Goal: Navigation & Orientation: Find specific page/section

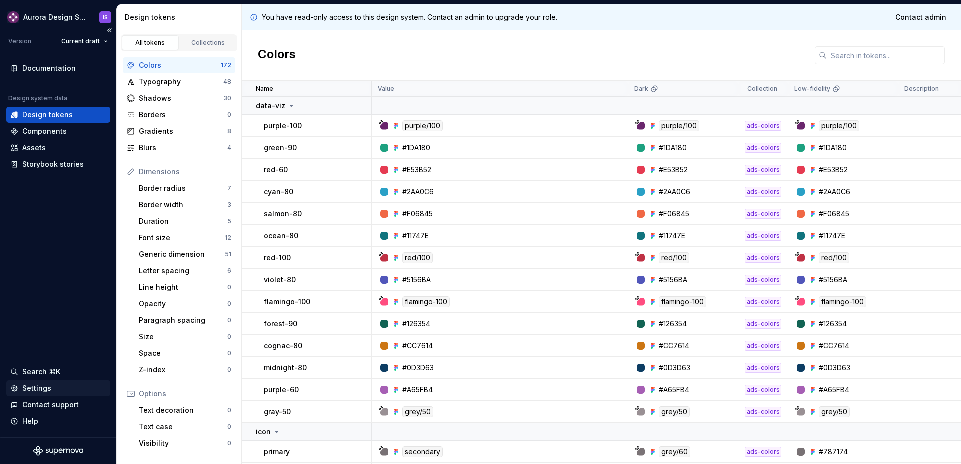
click at [33, 388] on div "Settings" at bounding box center [36, 389] width 29 height 10
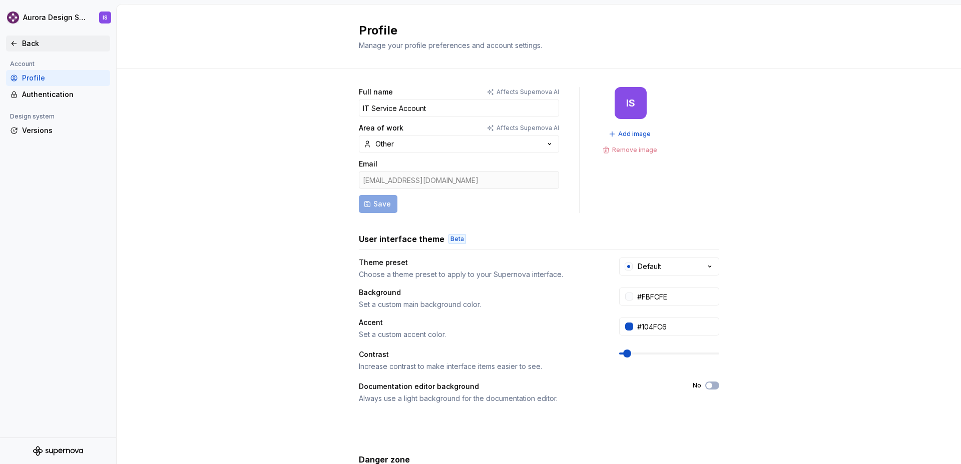
click at [26, 44] on div "Back" at bounding box center [64, 44] width 84 height 10
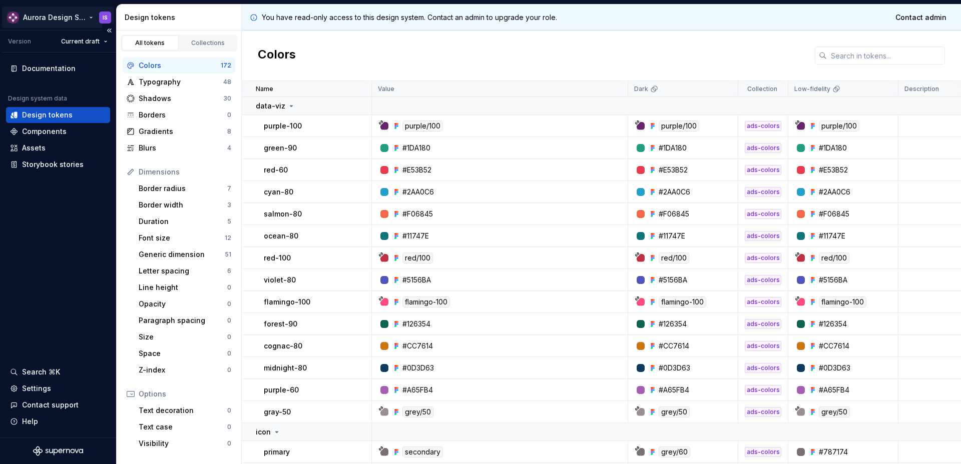
click at [69, 19] on html "Aurora Design System IS Version Current draft Documentation Design system data …" at bounding box center [480, 232] width 961 height 464
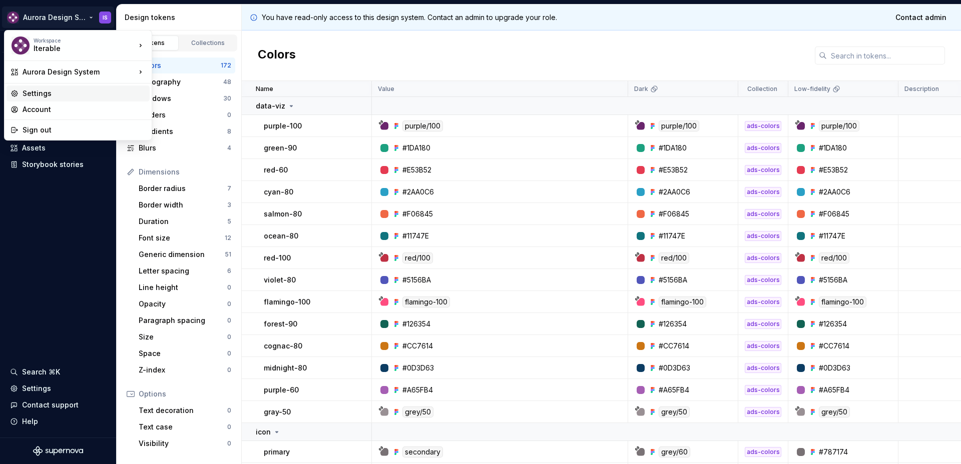
click at [54, 95] on div "Settings" at bounding box center [84, 94] width 123 height 10
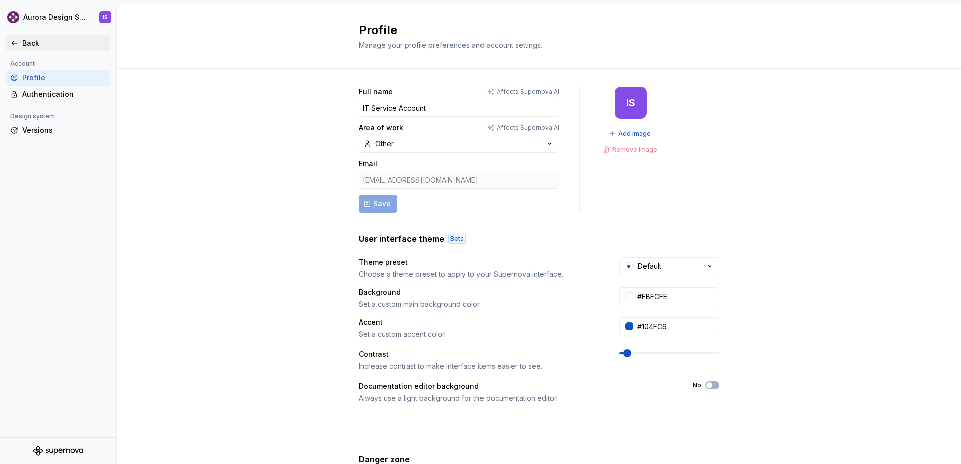
click at [31, 44] on div "Back" at bounding box center [64, 44] width 84 height 10
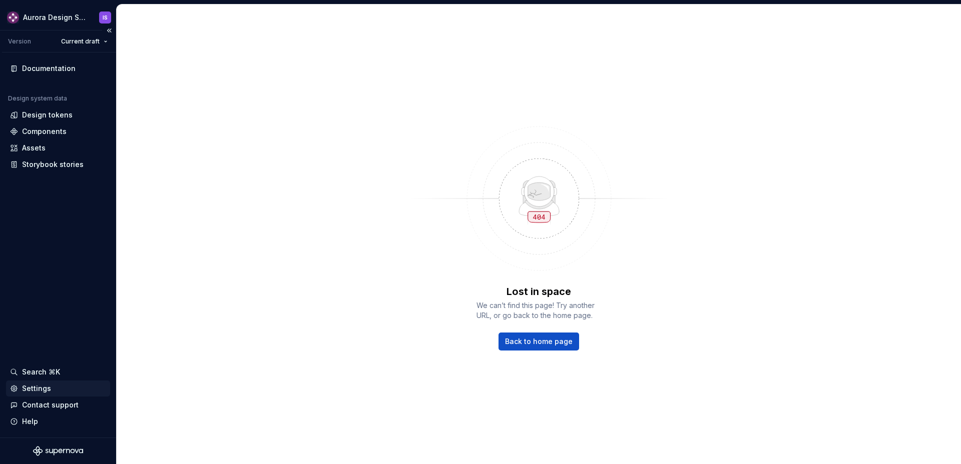
click at [48, 387] on div "Settings" at bounding box center [36, 389] width 29 height 10
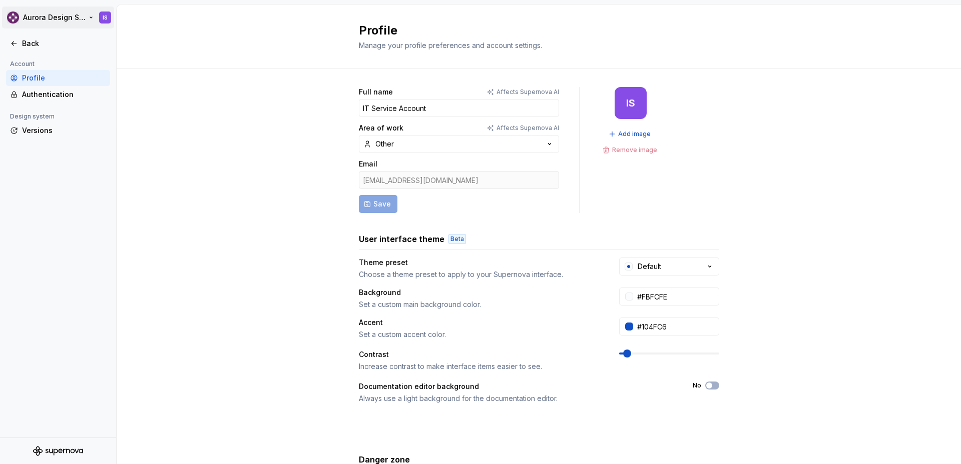
click at [22, 20] on html "Aurora Design System IS Back Account Profile Authentication Design system Versi…" at bounding box center [480, 232] width 961 height 464
click at [51, 50] on div "Iterable" at bounding box center [76, 49] width 85 height 10
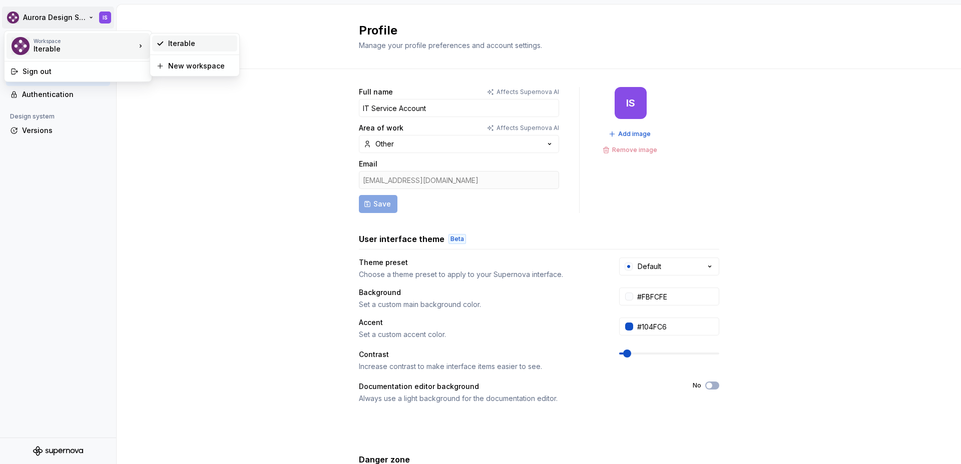
click at [175, 43] on div "Iterable" at bounding box center [200, 44] width 65 height 10
click at [82, 91] on div "Authentication" at bounding box center [64, 95] width 84 height 10
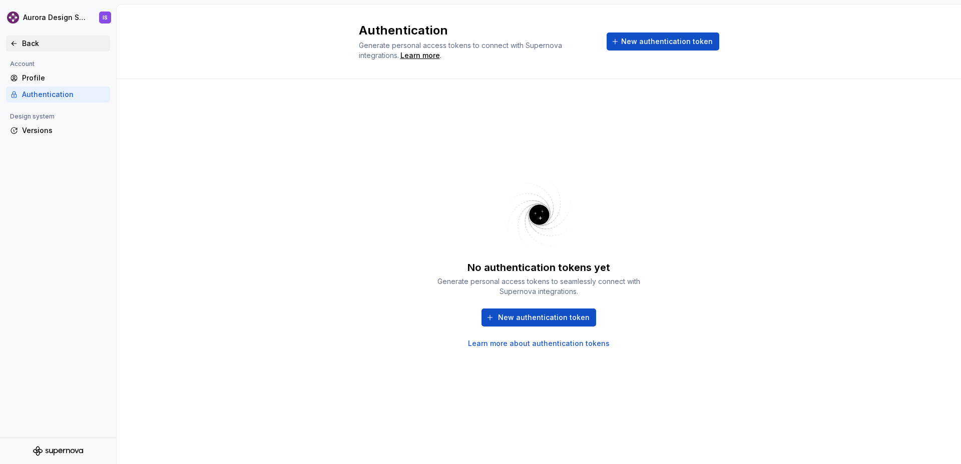
click at [18, 43] on div "Back" at bounding box center [58, 44] width 96 height 10
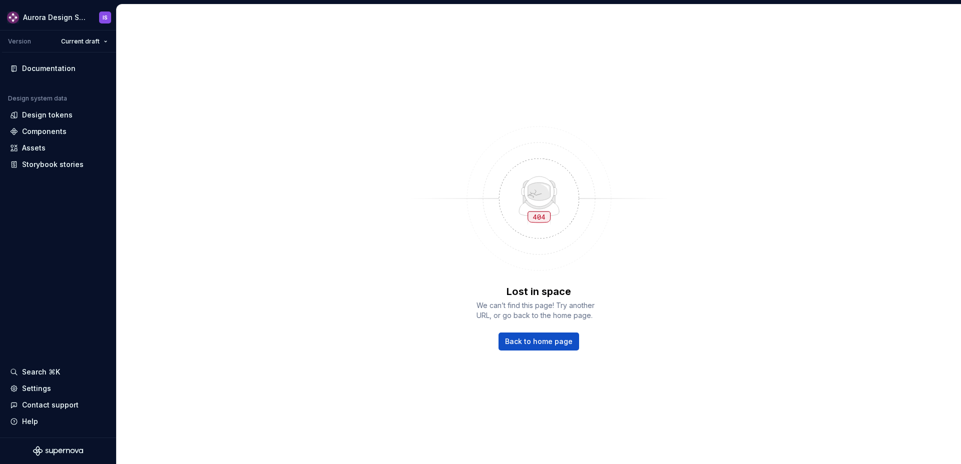
click at [348, 165] on div "Lost in space We can’t find this page! Try another URL, or go back to the home …" at bounding box center [539, 235] width 844 height 460
click at [58, 450] on icon "Supernova Logo" at bounding box center [56, 452] width 5 height 7
